Goal: Obtain resource: Download file/media

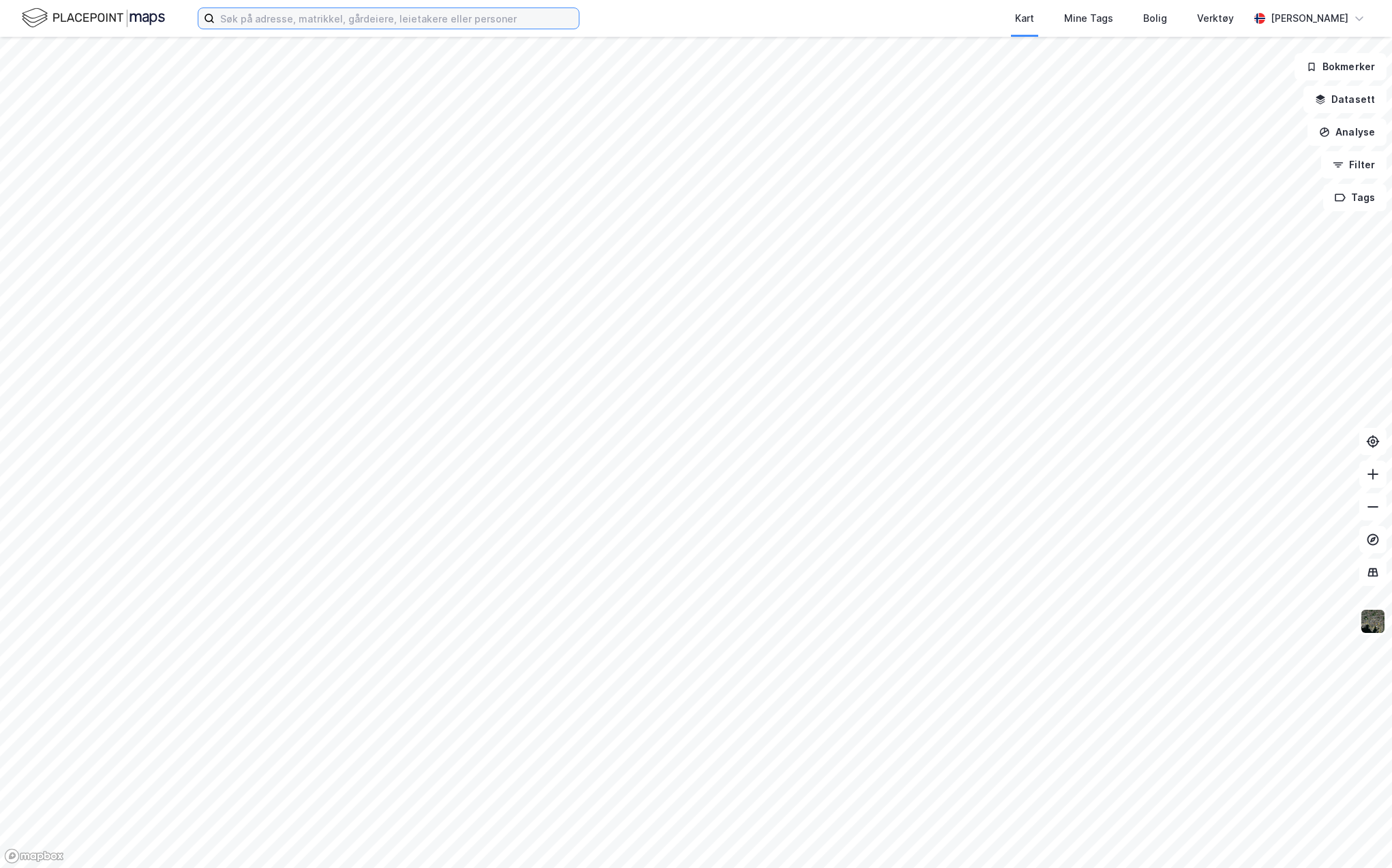
click at [289, 26] on input at bounding box center [396, 18] width 364 height 21
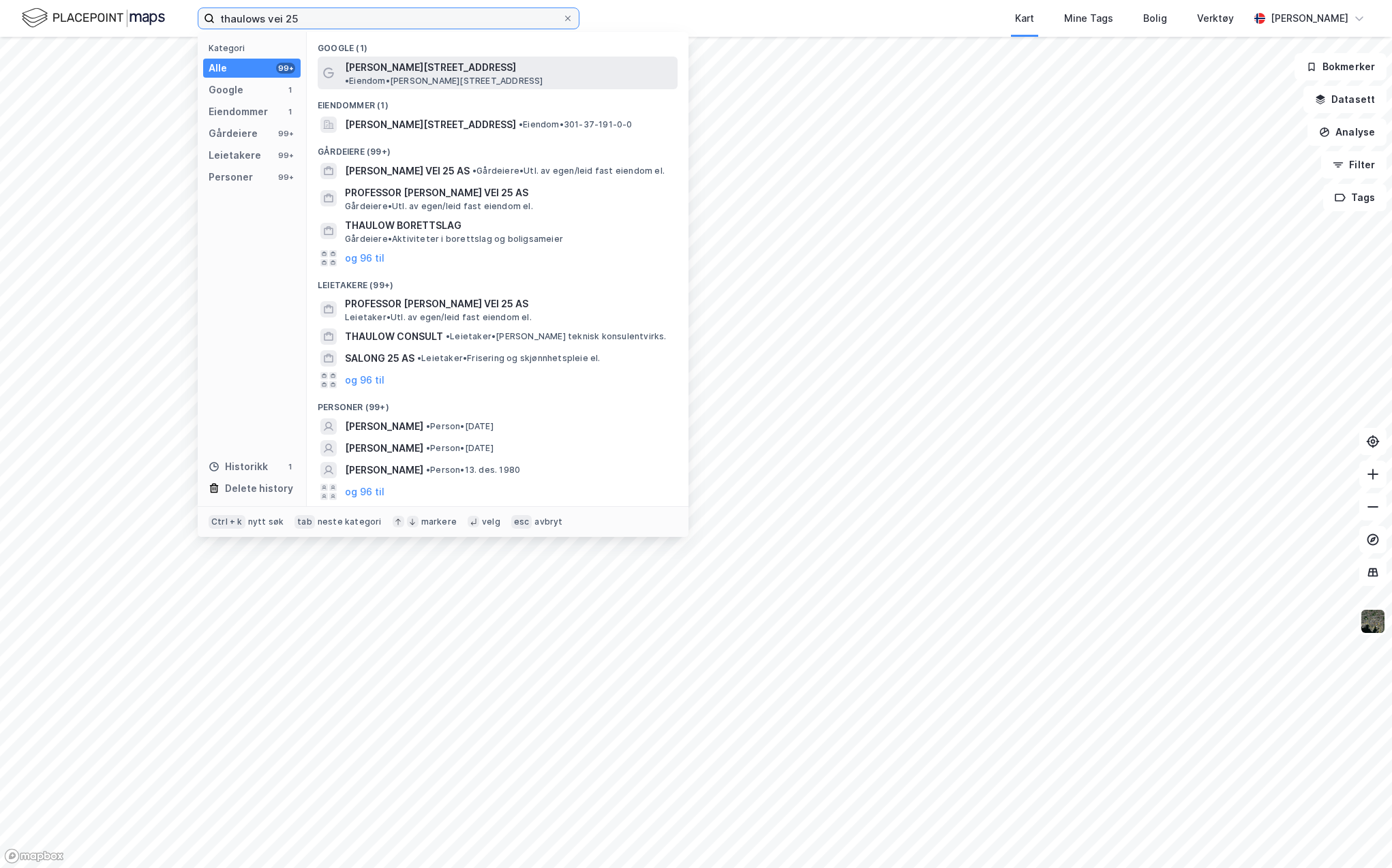
type input "thaulows vei 25"
click at [397, 66] on span "[PERSON_NAME][STREET_ADDRESS]" at bounding box center [431, 67] width 171 height 17
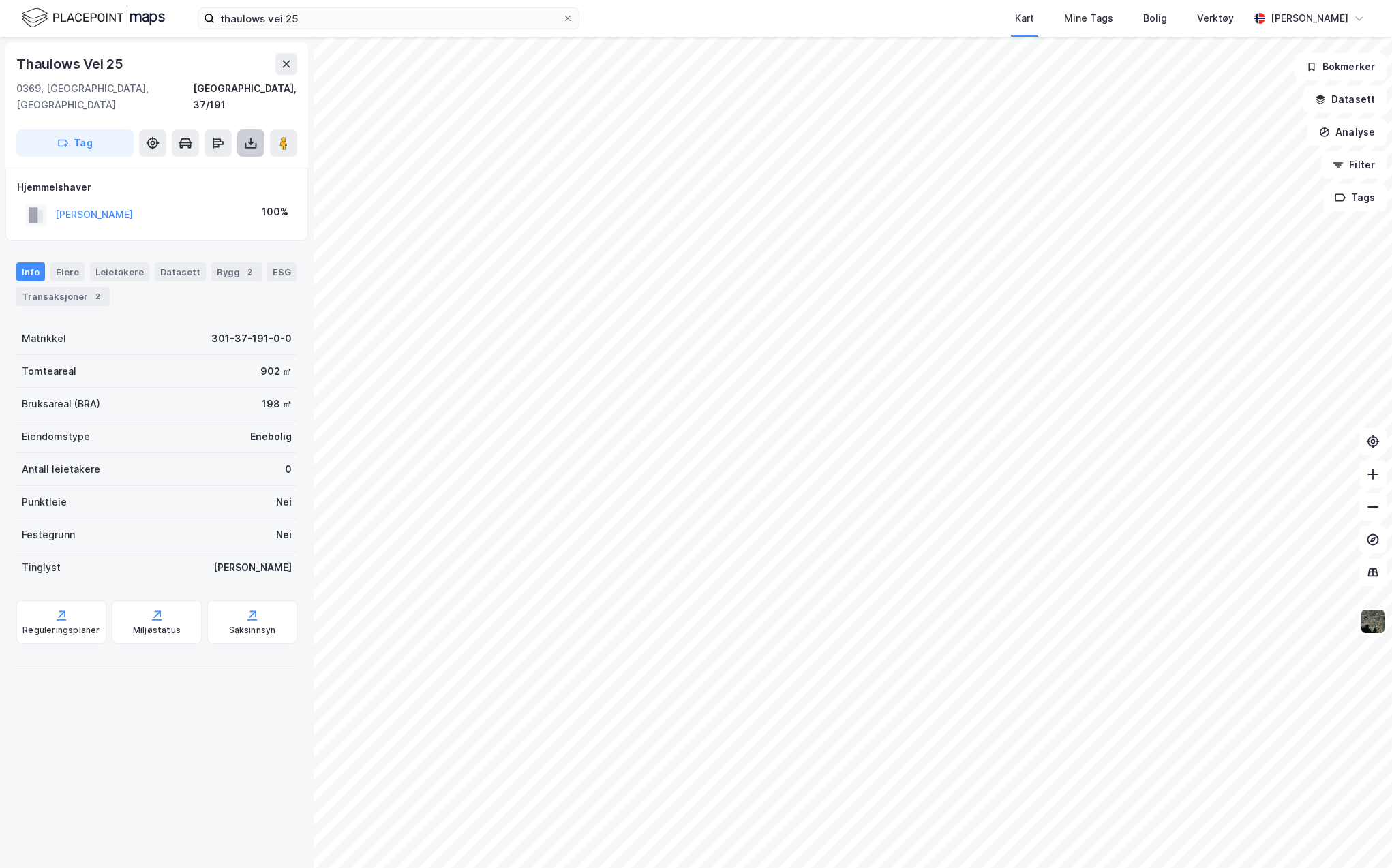
click at [251, 138] on icon at bounding box center [250, 142] width 1 height 8
click at [212, 165] on div "Last ned grunnbok" at bounding box center [183, 170] width 79 height 11
